Goal: Information Seeking & Learning: Learn about a topic

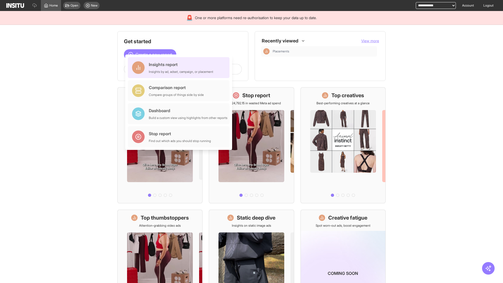
click at [180, 68] on div "Insights report Insights by ad, adset, campaign, or placement" at bounding box center [181, 67] width 64 height 13
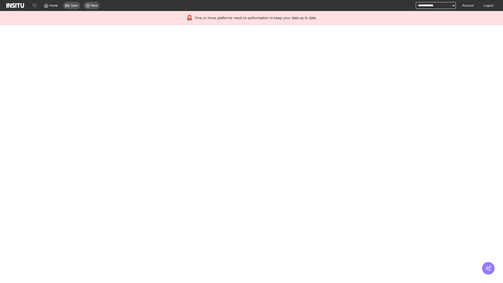
select select "**"
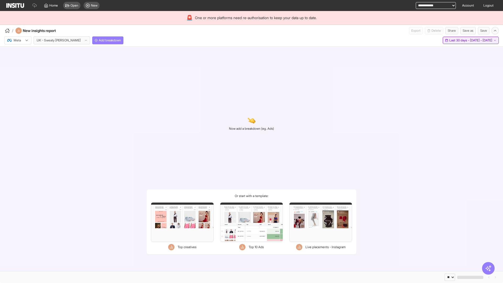
click at [459, 40] on span "Last 30 days - [DATE] - [DATE]" at bounding box center [470, 40] width 43 height 4
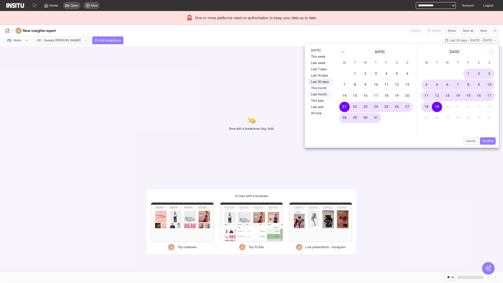
click at [319, 94] on button "Last month" at bounding box center [320, 94] width 24 height 6
